Goal: Information Seeking & Learning: Learn about a topic

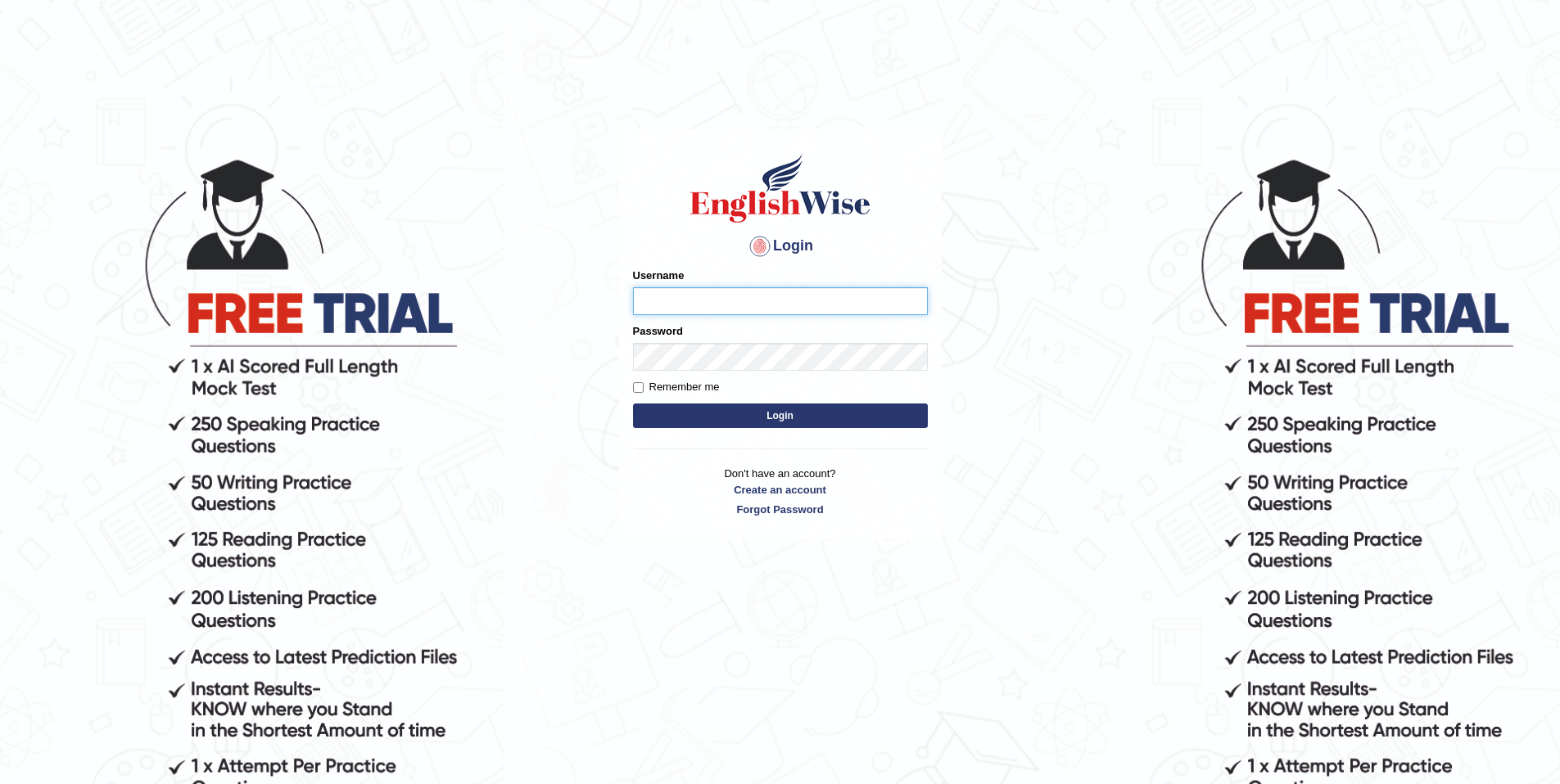
type input "purushottam_parramatta"
click at [633, 403] on button "Login" at bounding box center [780, 415] width 295 height 25
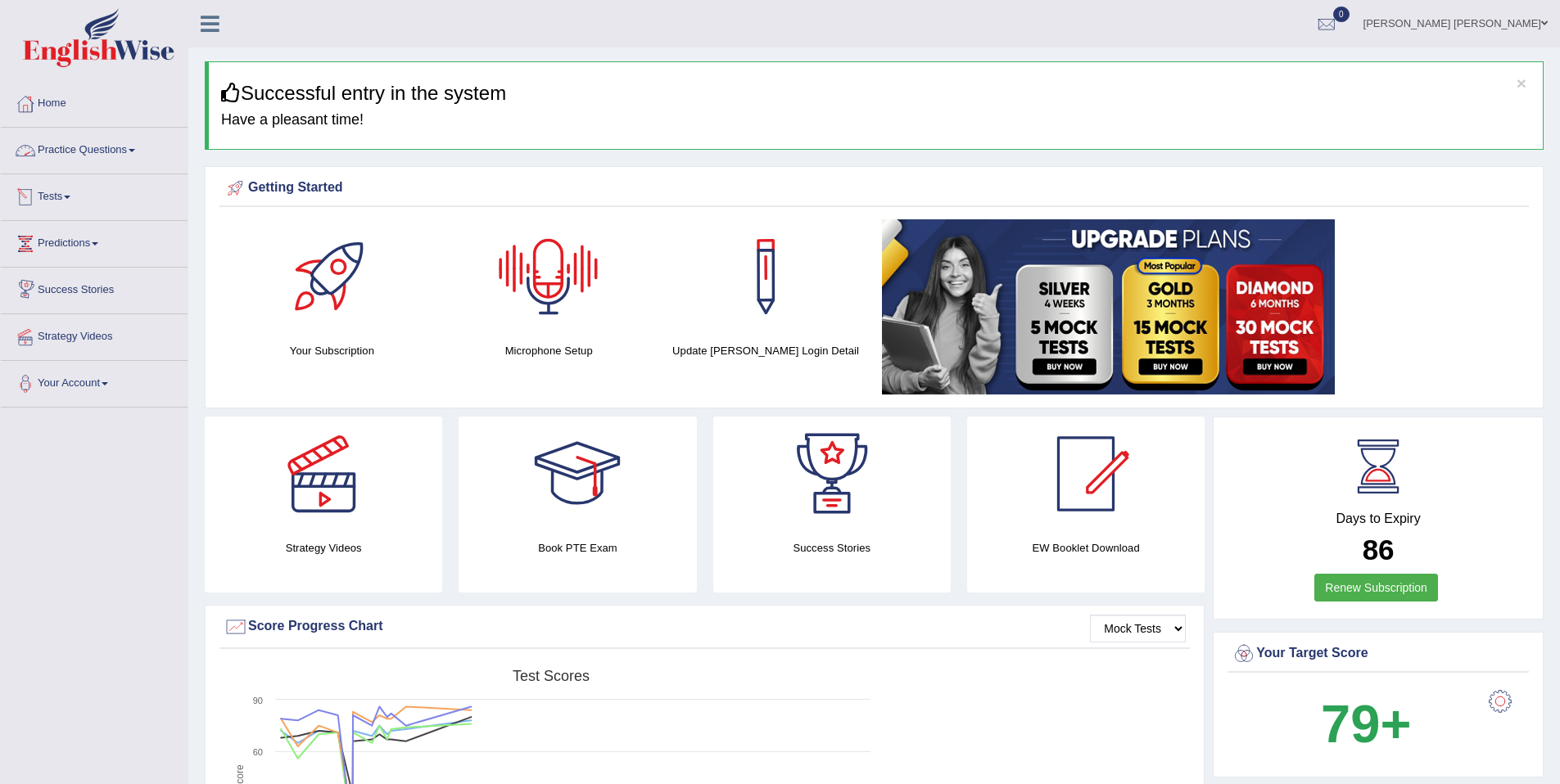
click at [114, 163] on link "Practice Questions" at bounding box center [94, 147] width 187 height 41
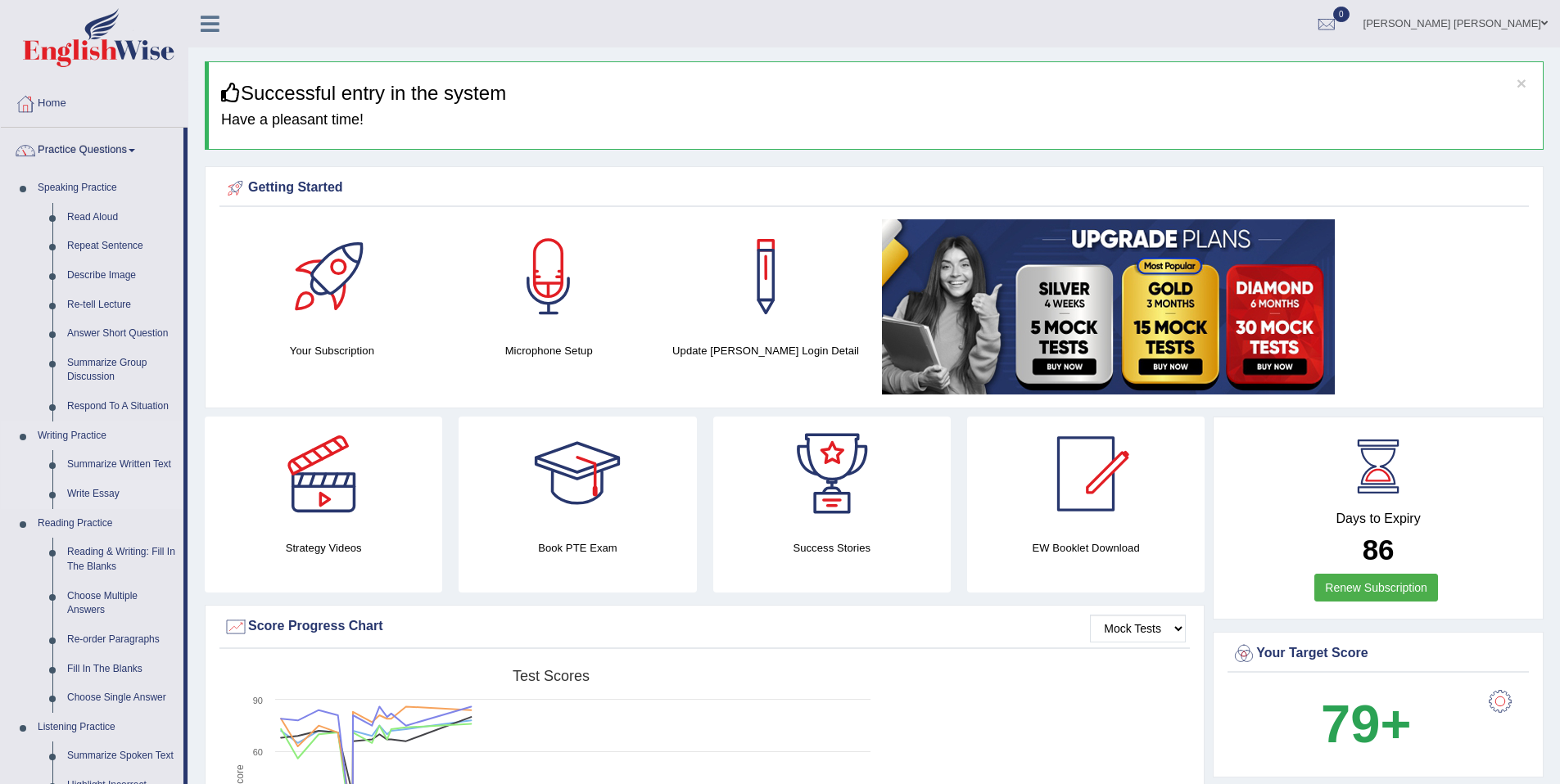
click at [120, 501] on link "Write Essay" at bounding box center [121, 494] width 124 height 30
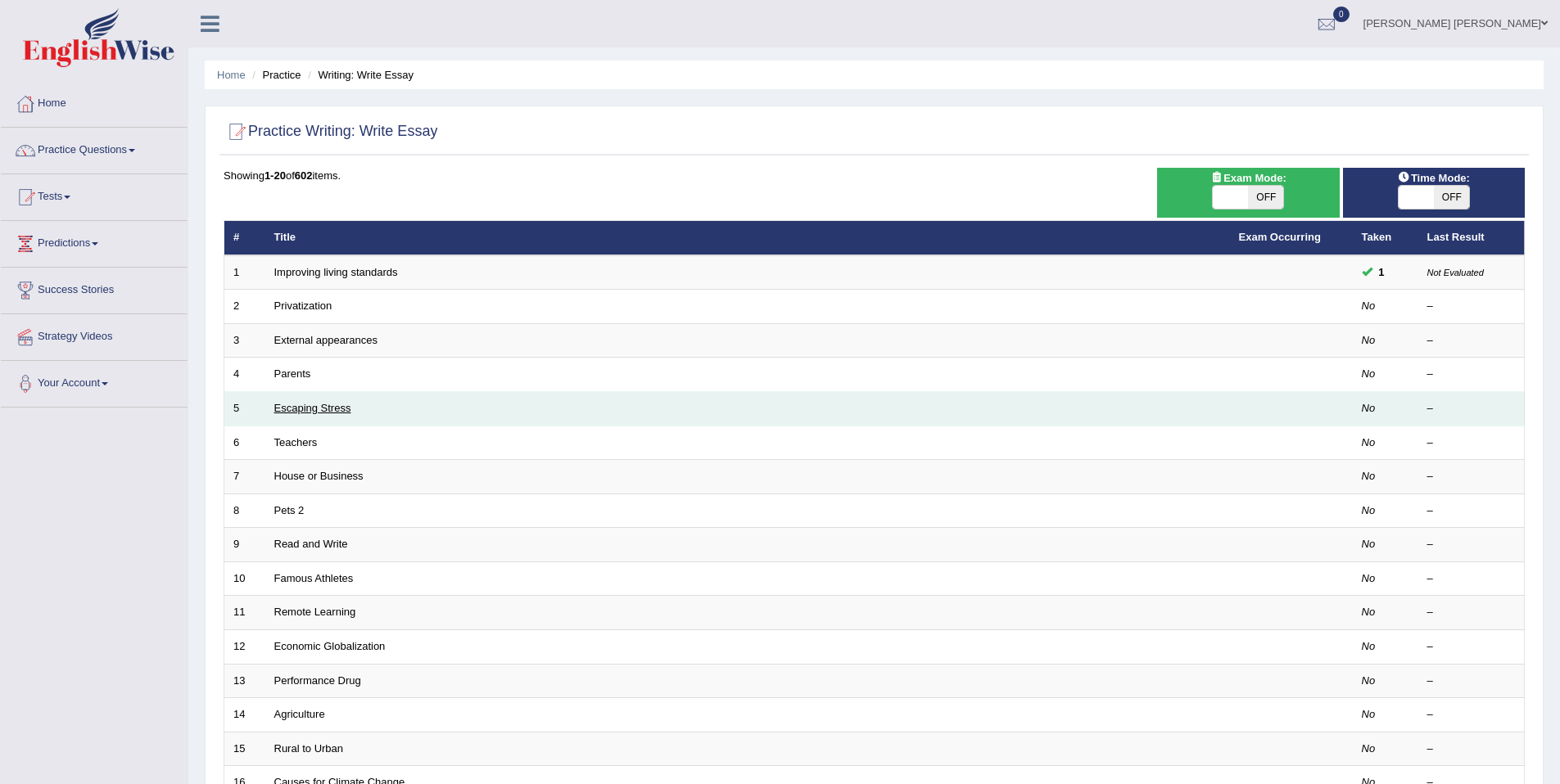
click at [300, 409] on link "Escaping Stress" at bounding box center [313, 408] width 77 height 12
